Goal: Information Seeking & Learning: Check status

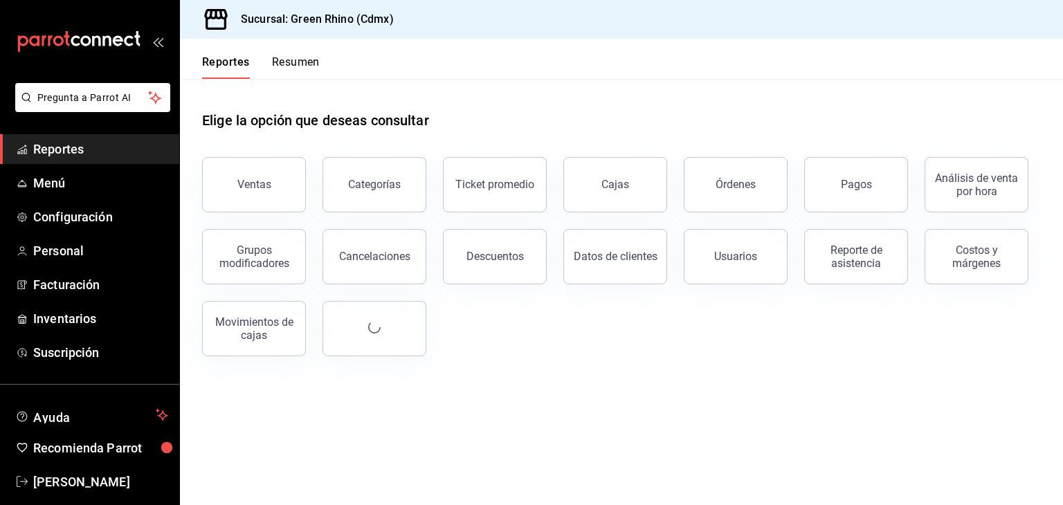
click at [923, 197] on div "Análisis de venta por hora" at bounding box center [968, 177] width 120 height 72
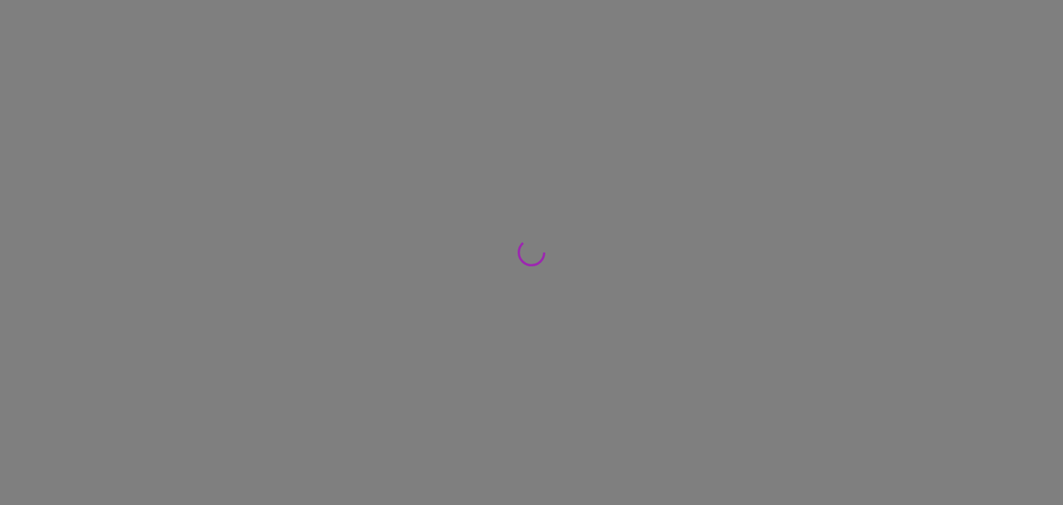
click at [890, 185] on div at bounding box center [531, 252] width 1063 height 505
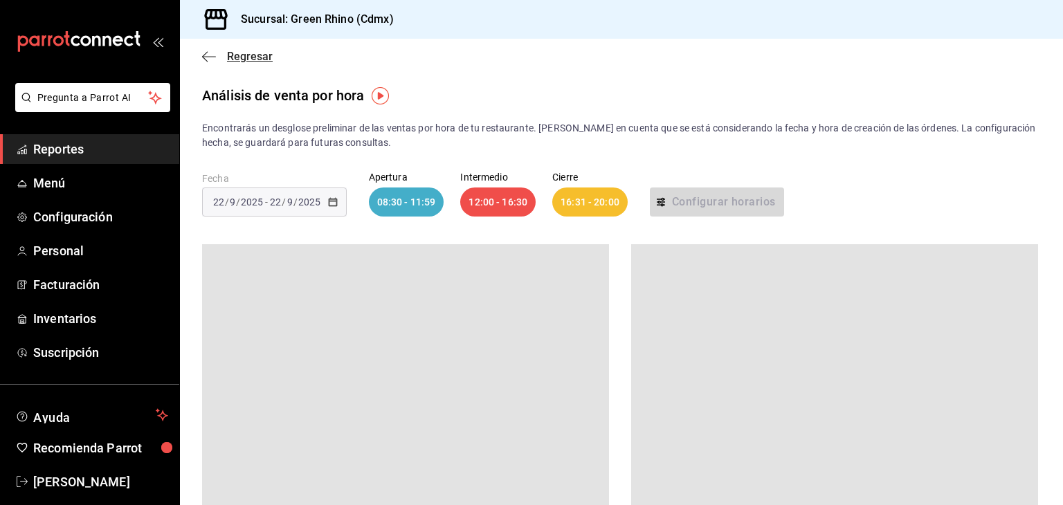
click at [233, 59] on span "Regresar" at bounding box center [250, 56] width 46 height 13
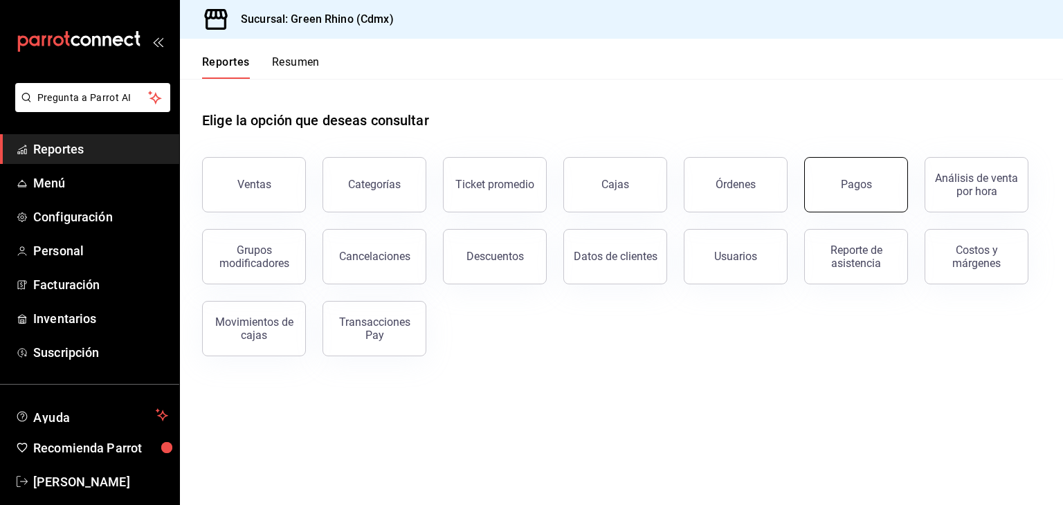
click at [873, 197] on button "Pagos" at bounding box center [856, 184] width 104 height 55
